Goal: Find specific page/section: Find specific page/section

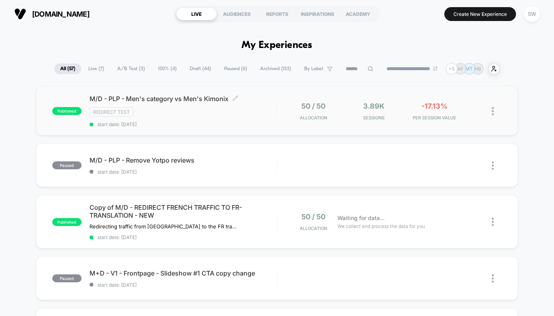
click at [254, 118] on div "M/D - PLP - Men's category vs Men's Kimonix Click to edit experience details Cl…" at bounding box center [183, 111] width 187 height 32
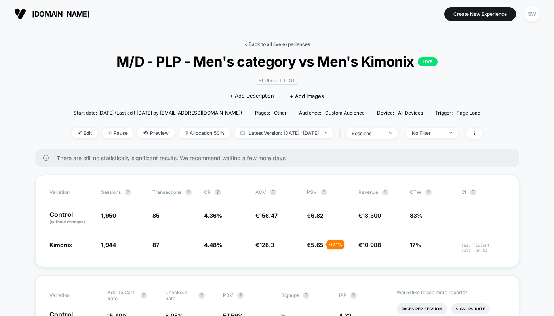
click at [271, 44] on link "< Back to all live experiences" at bounding box center [277, 44] width 66 height 6
